Goal: Find specific page/section: Find specific page/section

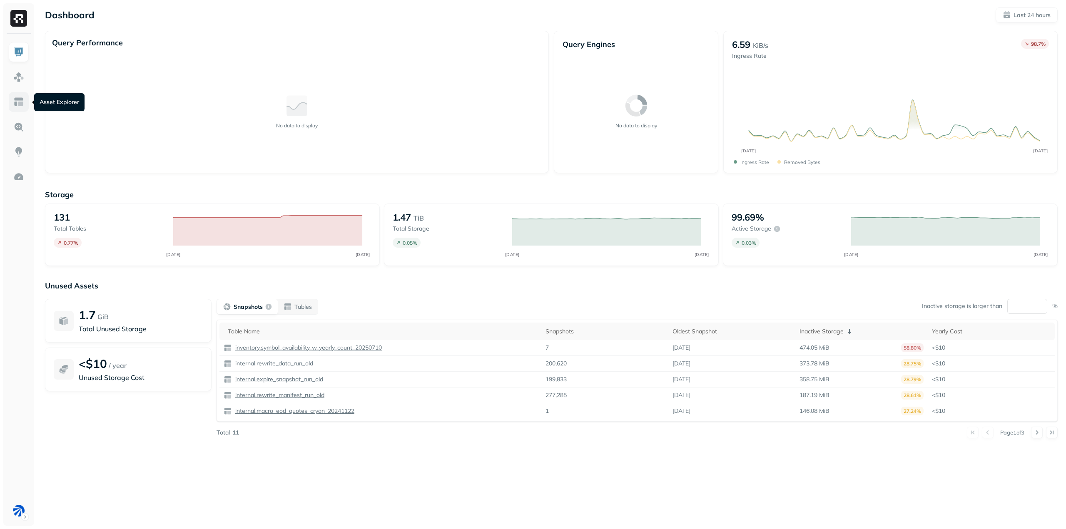
click at [17, 100] on img at bounding box center [18, 102] width 11 height 11
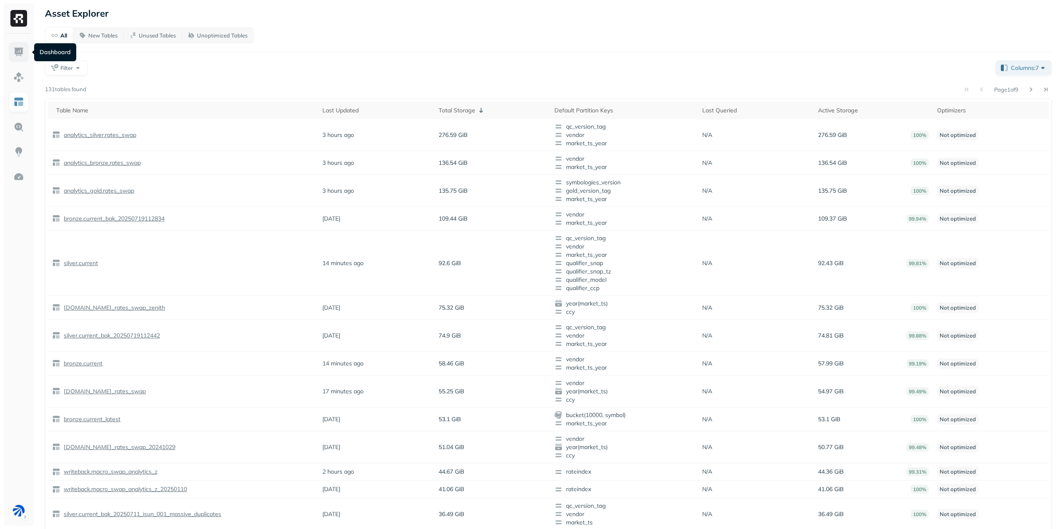
click at [18, 51] on img at bounding box center [18, 52] width 11 height 11
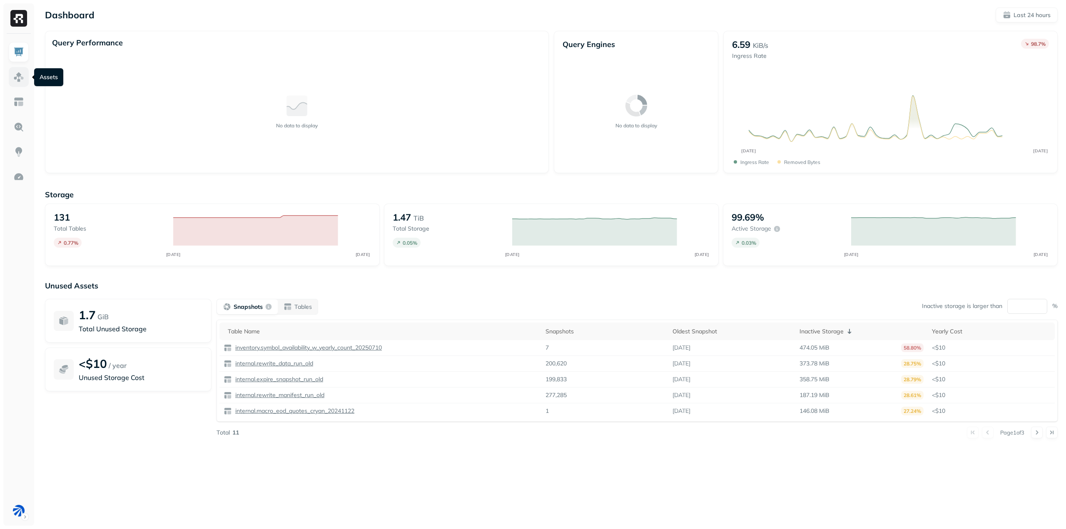
click at [16, 79] on img at bounding box center [18, 77] width 11 height 11
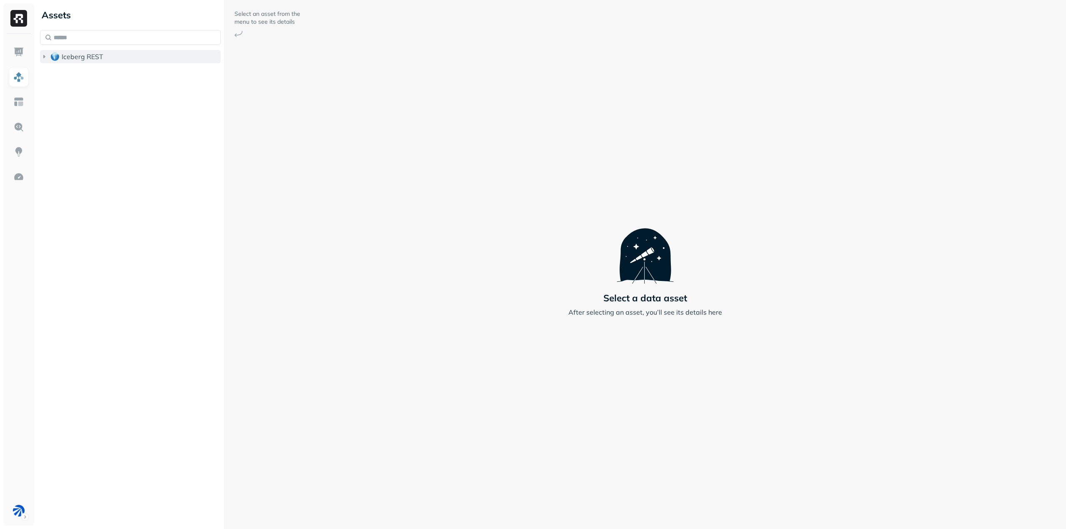
click at [51, 57] on img "button" at bounding box center [55, 56] width 8 height 8
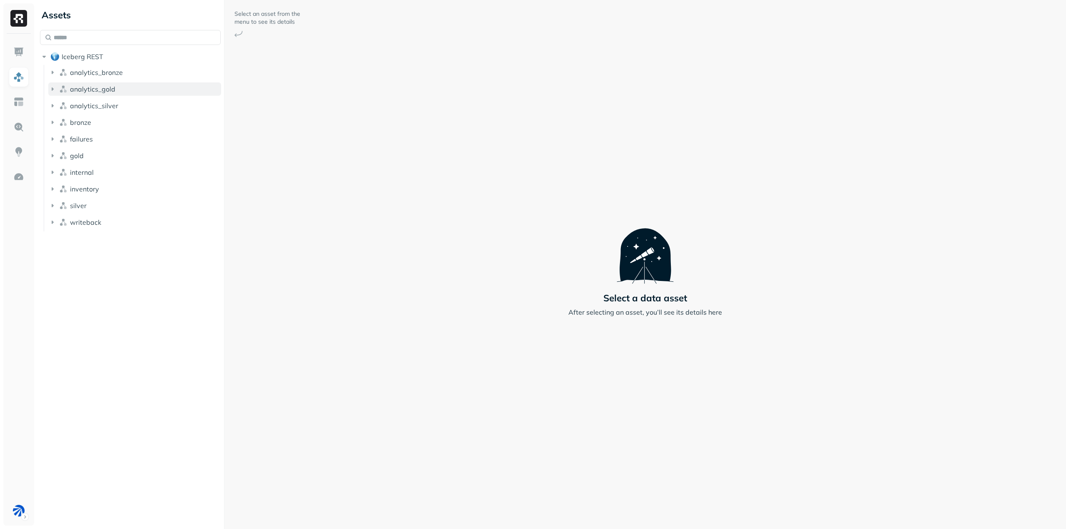
click at [50, 87] on icon "button" at bounding box center [52, 89] width 8 height 8
click at [62, 102] on icon "button" at bounding box center [61, 105] width 8 height 8
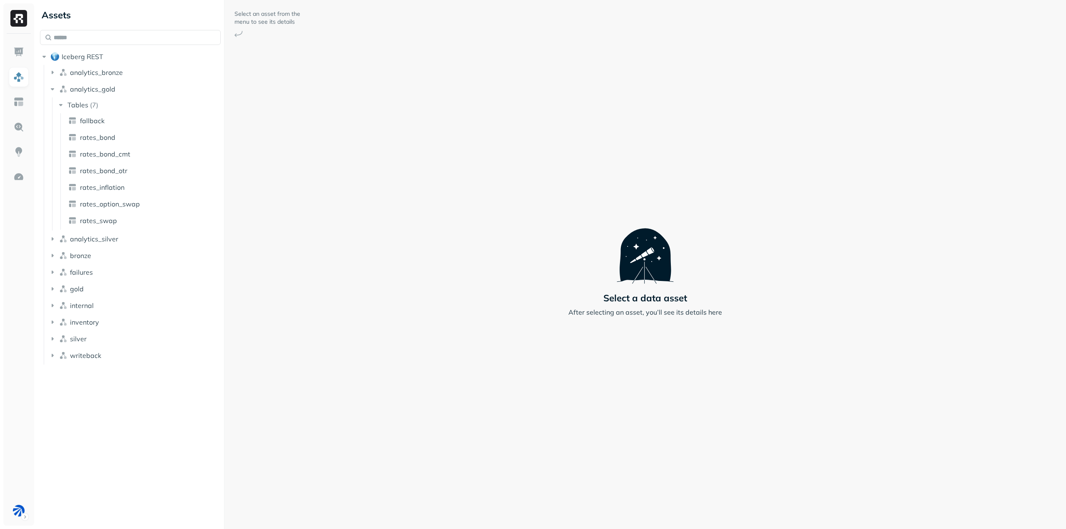
click at [483, 102] on div "Select an asset from the menu to see its details Select a data asset After sele…" at bounding box center [646, 264] width 842 height 529
